Goal: Find specific page/section: Find specific page/section

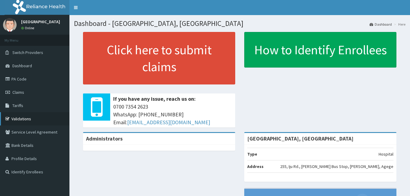
click at [23, 117] on link "Validations" at bounding box center [34, 118] width 69 height 13
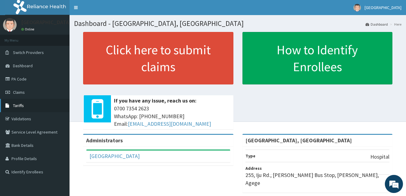
click at [15, 105] on span "Tariffs" at bounding box center [18, 105] width 11 height 5
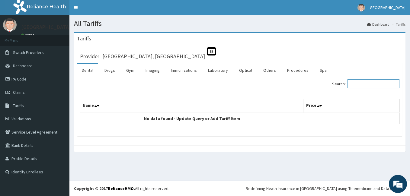
click at [368, 85] on input "Search:" at bounding box center [374, 83] width 52 height 9
type input "pylori"
click at [223, 71] on link "Laboratory" at bounding box center [218, 70] width 30 height 13
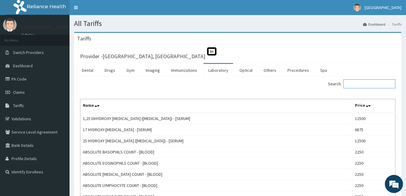
click at [374, 87] on input "Search:" at bounding box center [369, 83] width 52 height 9
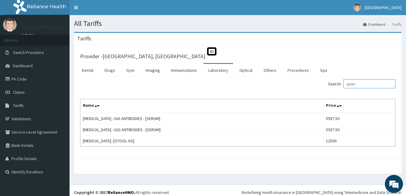
type input "pylori"
